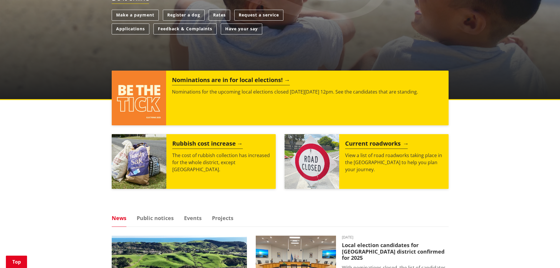
scroll to position [235, 0]
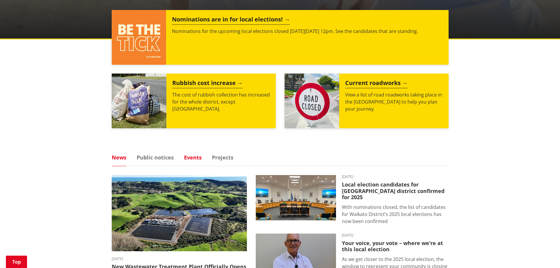
click at [197, 160] on link "Events" at bounding box center [193, 157] width 18 height 5
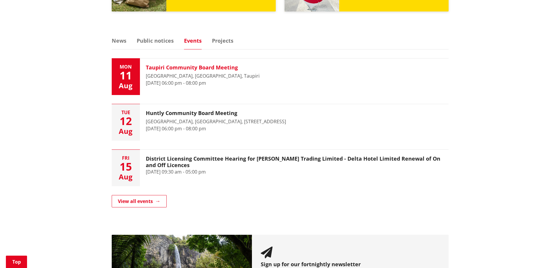
scroll to position [382, 0]
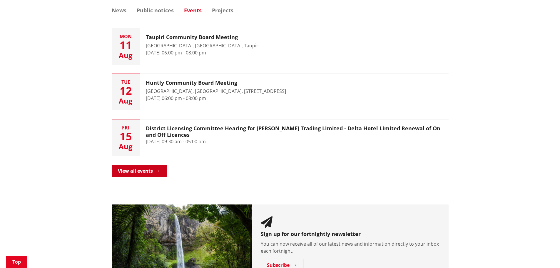
click at [163, 169] on link "View all events" at bounding box center [139, 171] width 55 height 12
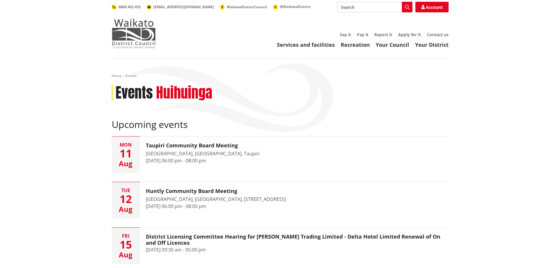
click at [133, 28] on img at bounding box center [134, 33] width 44 height 29
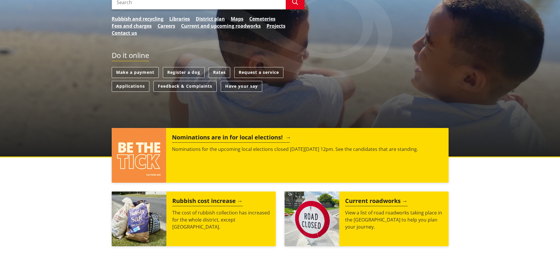
scroll to position [118, 0]
click at [187, 147] on p "Nominations for the upcoming local elections closed on Friday 1 August at 12pm.…" at bounding box center [307, 148] width 270 height 7
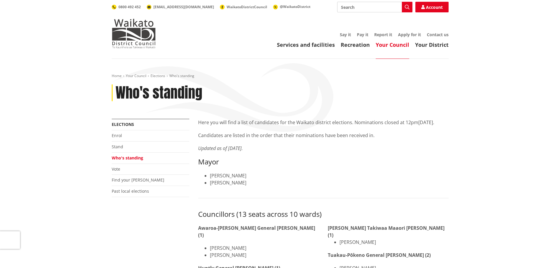
scroll to position [29, 0]
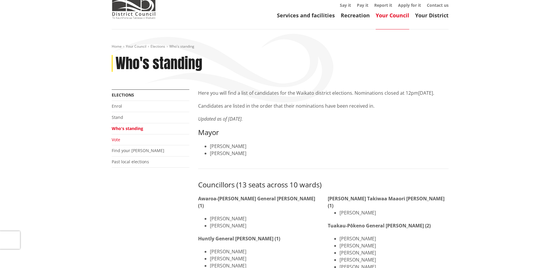
click at [112, 139] on link "Vote" at bounding box center [116, 140] width 9 height 6
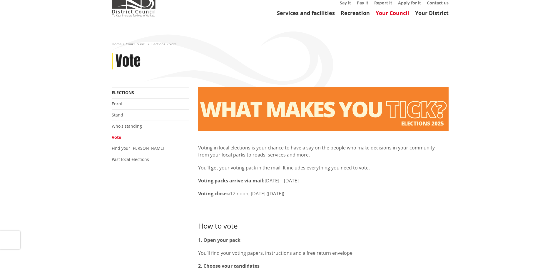
scroll to position [29, 0]
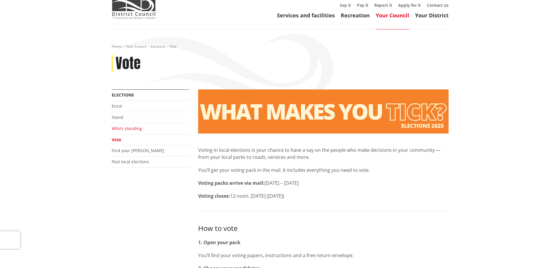
click at [129, 130] on link "Who's standing" at bounding box center [127, 128] width 30 height 6
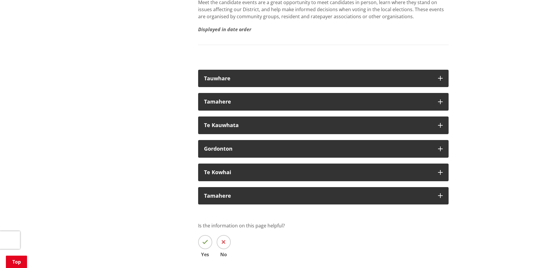
scroll to position [1117, 0]
